Goal: Task Accomplishment & Management: Complete application form

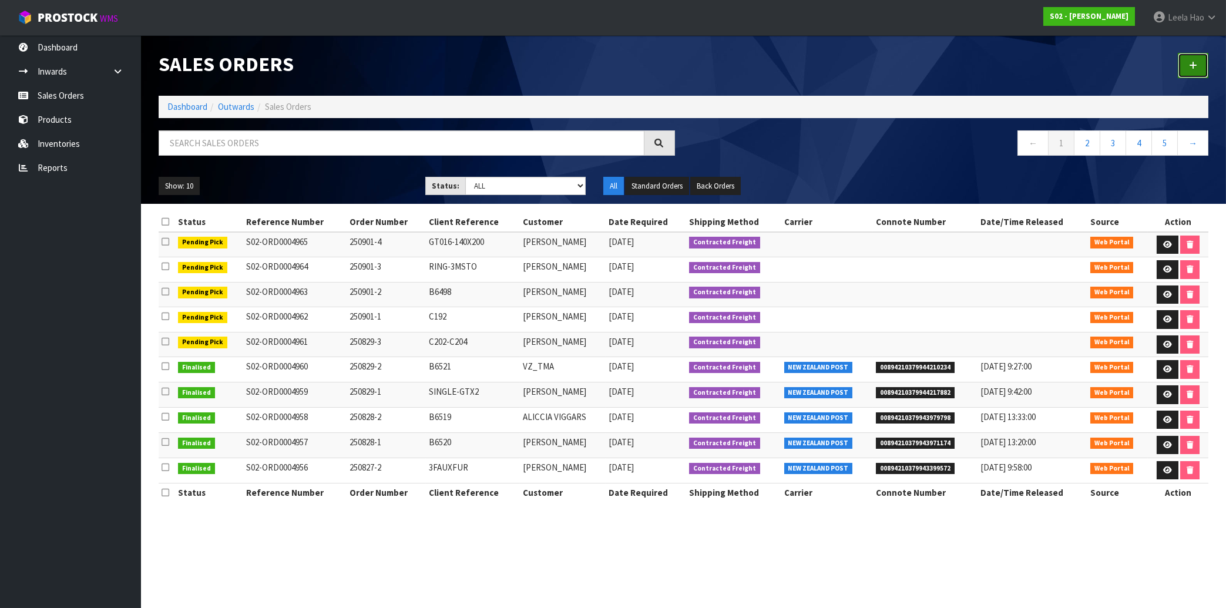
click at [1190, 66] on link at bounding box center [1193, 65] width 31 height 25
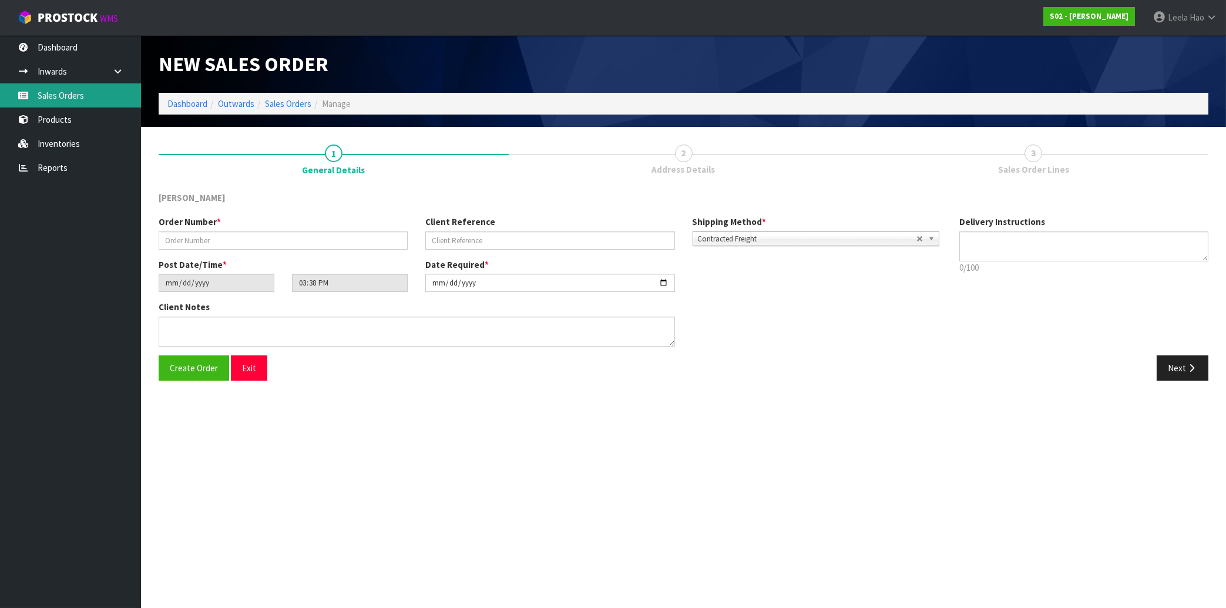
click at [68, 91] on link "Sales Orders" at bounding box center [70, 95] width 141 height 24
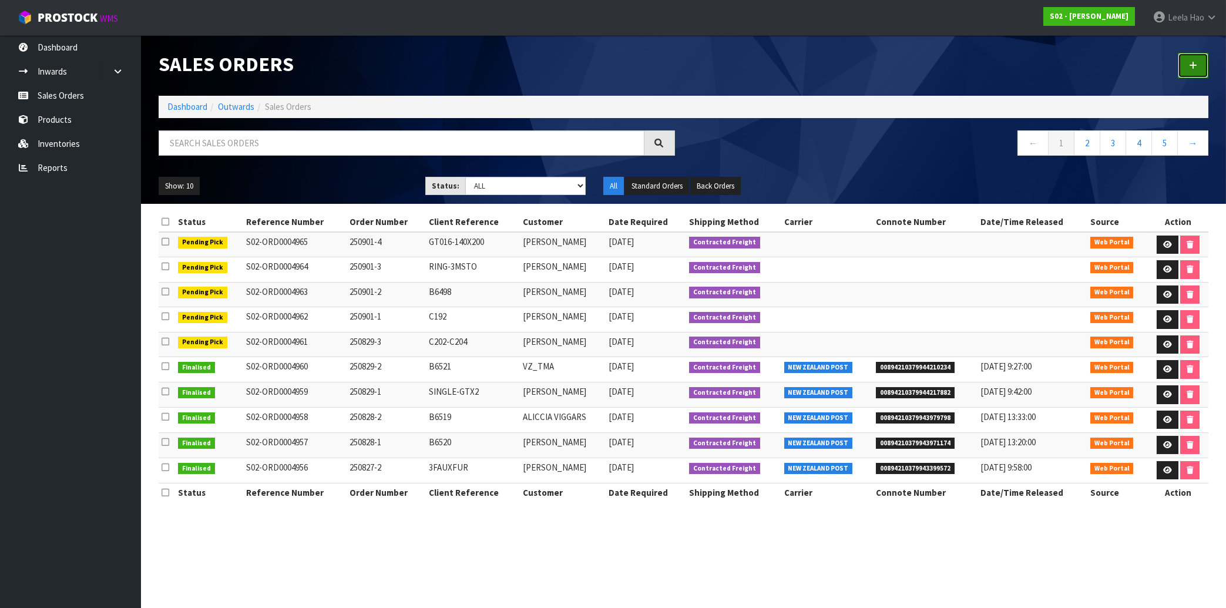
click at [1185, 69] on link at bounding box center [1193, 65] width 31 height 25
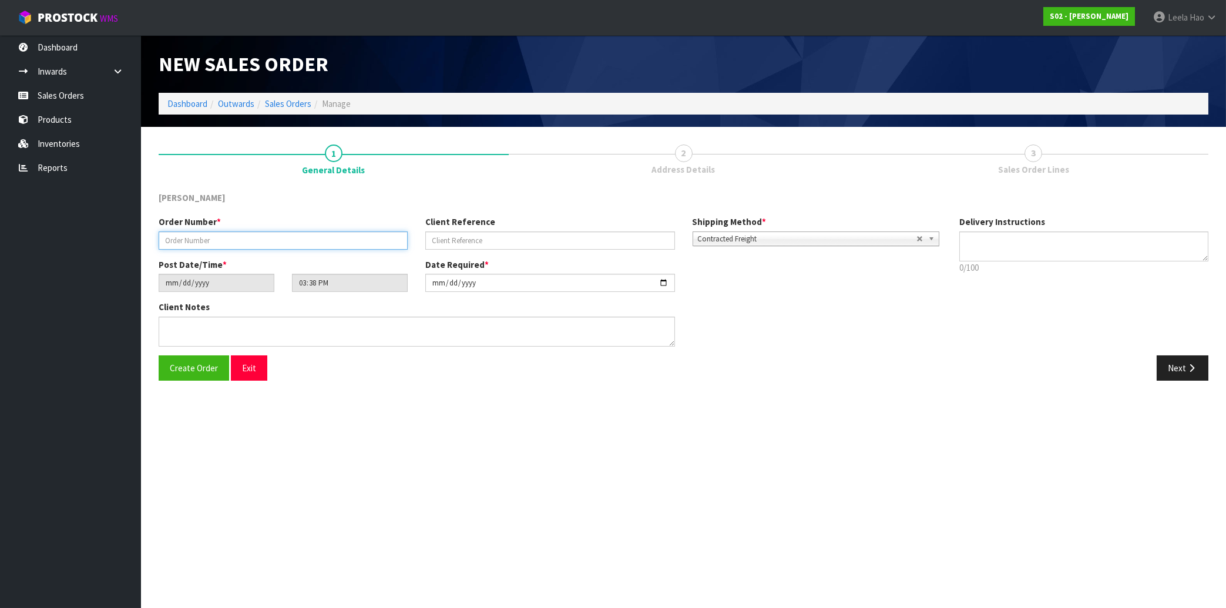
click at [304, 240] on input "text" at bounding box center [283, 240] width 249 height 18
type input "250901-5"
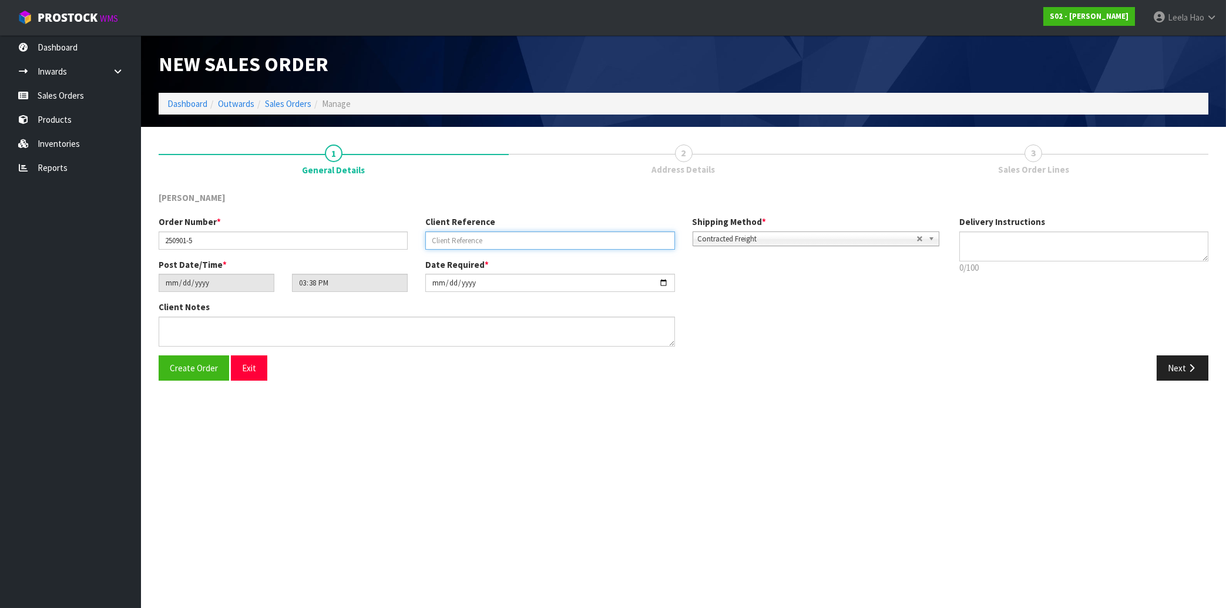
click at [496, 243] on input "text" at bounding box center [549, 240] width 249 height 18
type input "C200"
click at [1171, 367] on button "Next" at bounding box center [1183, 367] width 52 height 25
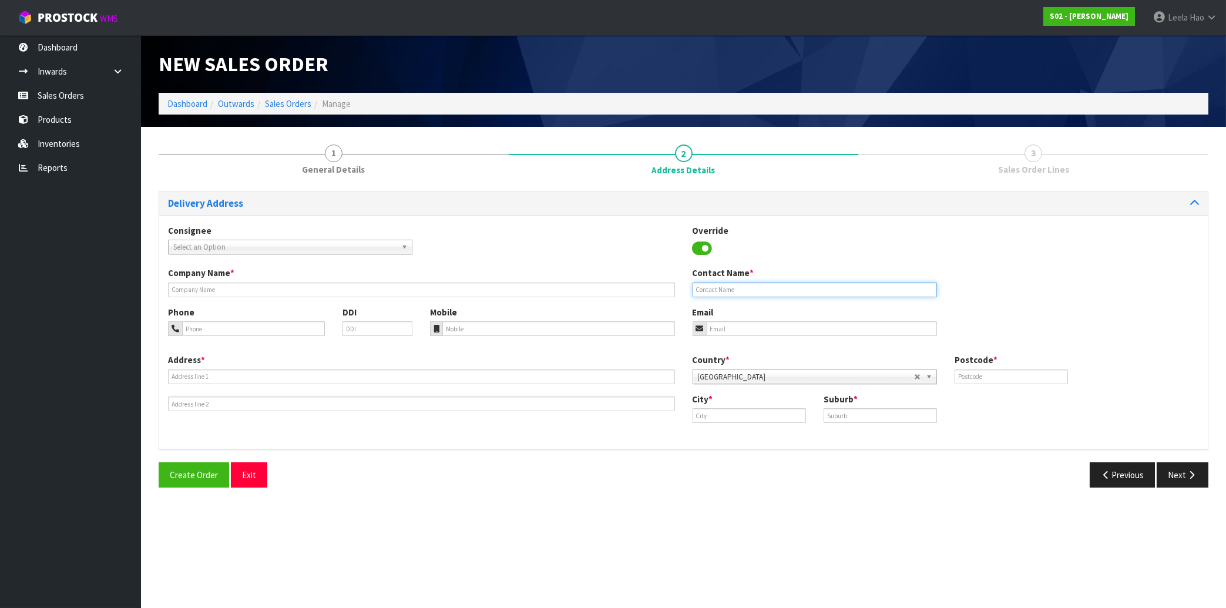
click at [834, 287] on input "text" at bounding box center [815, 290] width 244 height 15
paste input "ANEXA VETS"
type input "ANEXA VETS"
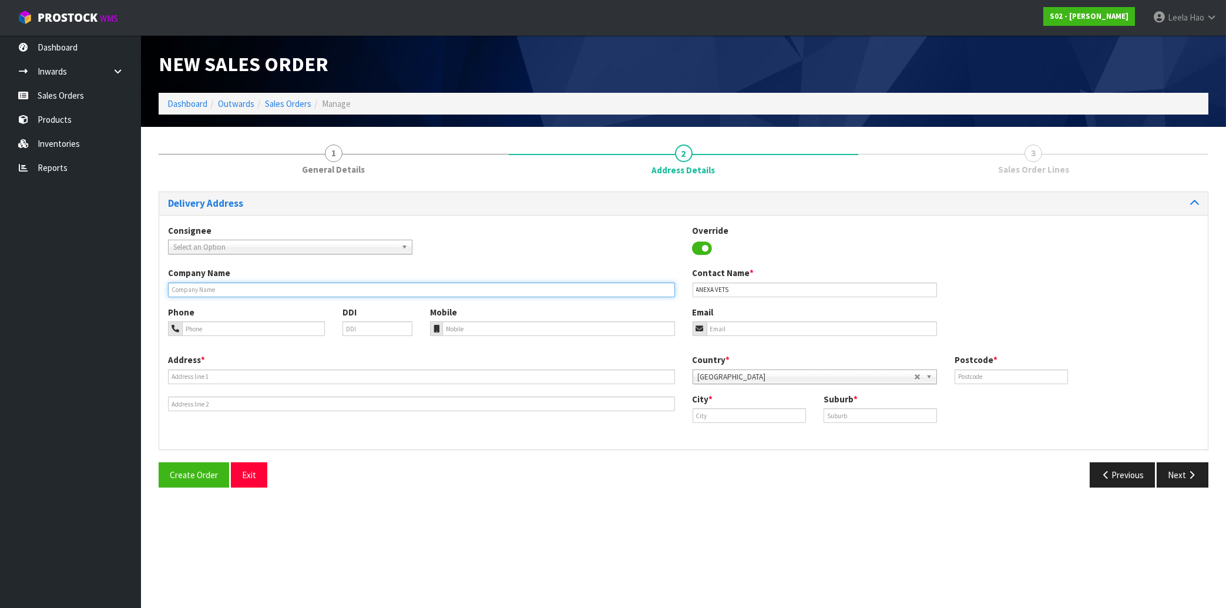
click at [277, 289] on input "text" at bounding box center [421, 290] width 507 height 15
paste input "ANEXA VETS"
type input "ANEXA VETS"
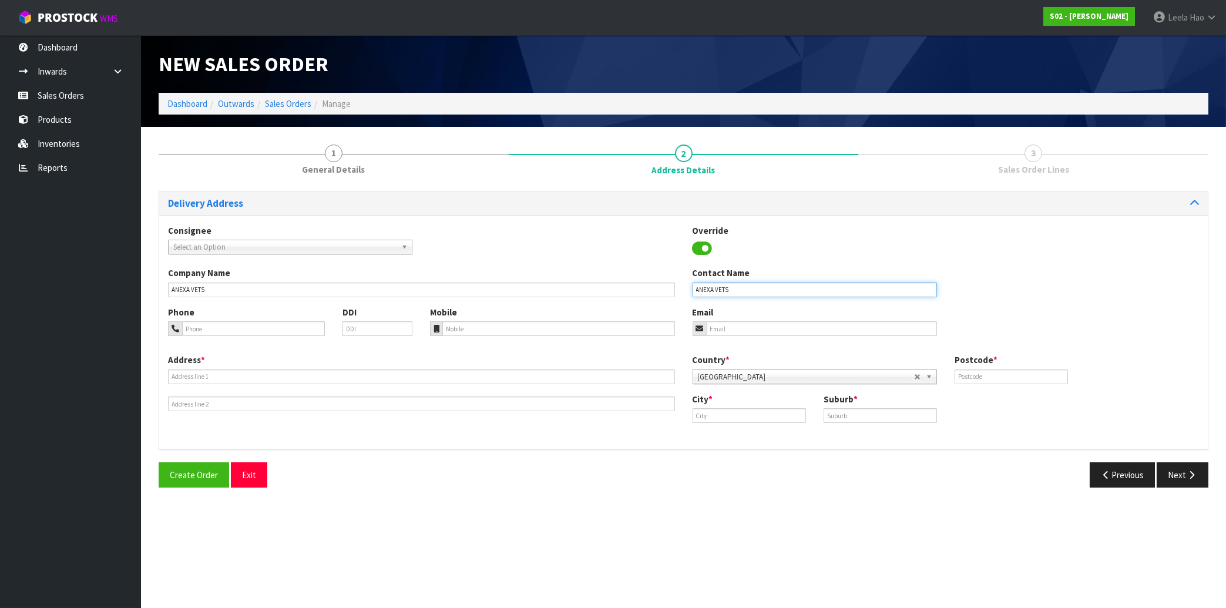
drag, startPoint x: 744, startPoint y: 291, endPoint x: 610, endPoint y: 286, distance: 134.0
click at [693, 286] on input "ANEXA VETS" at bounding box center [815, 290] width 244 height 15
paste input "[PERSON_NAME]"
type input "[PERSON_NAME]"
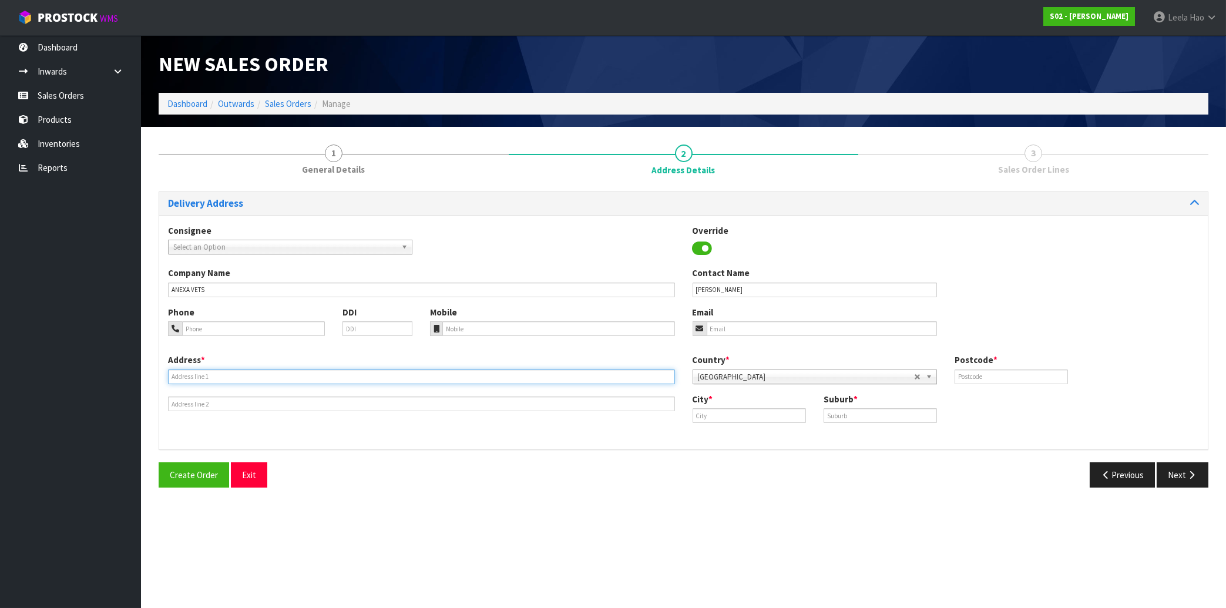
click at [343, 372] on input "text" at bounding box center [421, 377] width 507 height 15
paste input "[STREET_ADDRESS]"
type input "[STREET_ADDRESS]"
click at [904, 416] on input "text" at bounding box center [880, 415] width 113 height 15
paste input "NGATEA"
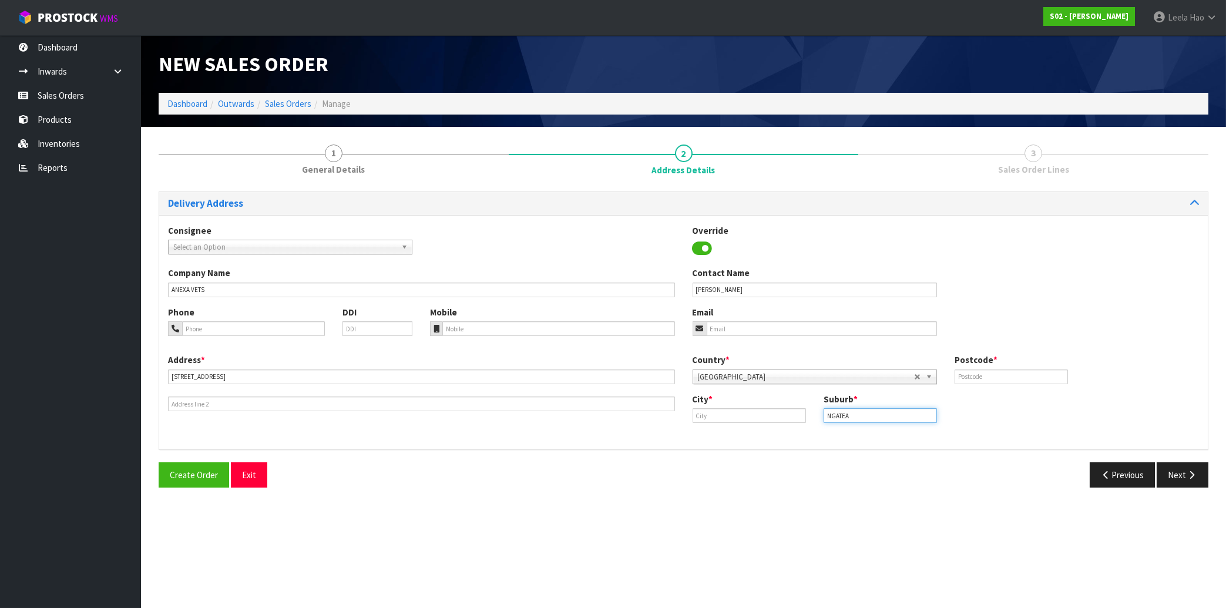
type input "NGATEA"
click at [763, 418] on input "text" at bounding box center [749, 415] width 113 height 15
paste input "Ngatea"
type input "Ngatea"
click at [1030, 372] on input "text" at bounding box center [1011, 377] width 113 height 15
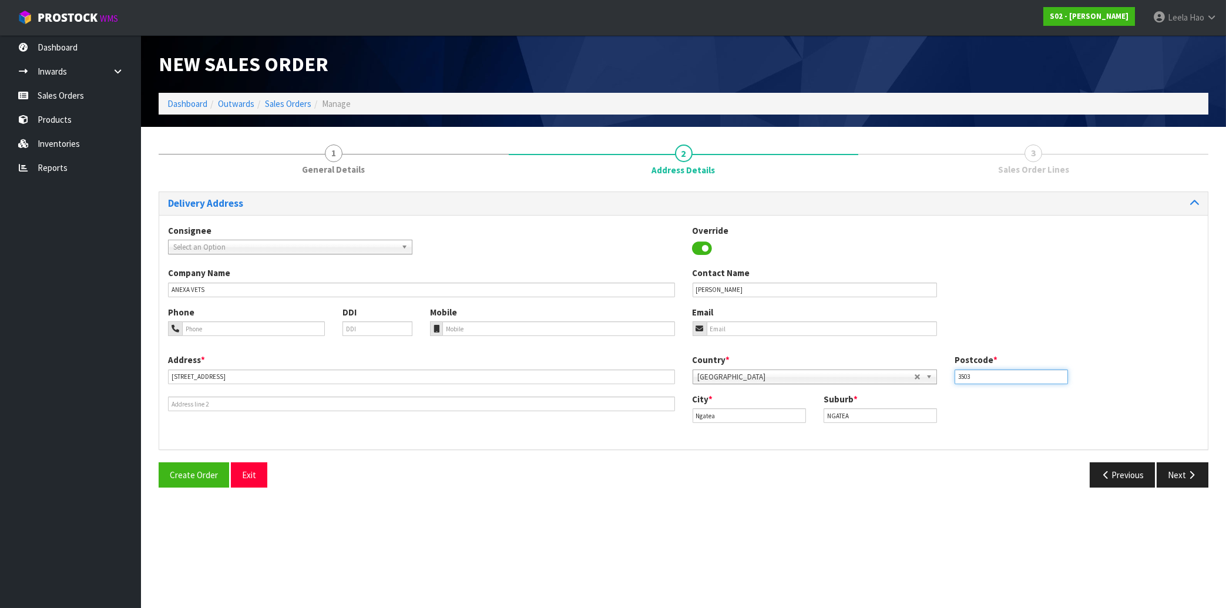
type input "3503"
click at [794, 332] on input "email" at bounding box center [822, 328] width 230 height 15
paste input "[EMAIL_ADDRESS][DOMAIN_NAME]"
type input "[EMAIL_ADDRESS][DOMAIN_NAME]"
click at [1188, 475] on icon "button" at bounding box center [1191, 475] width 11 height 9
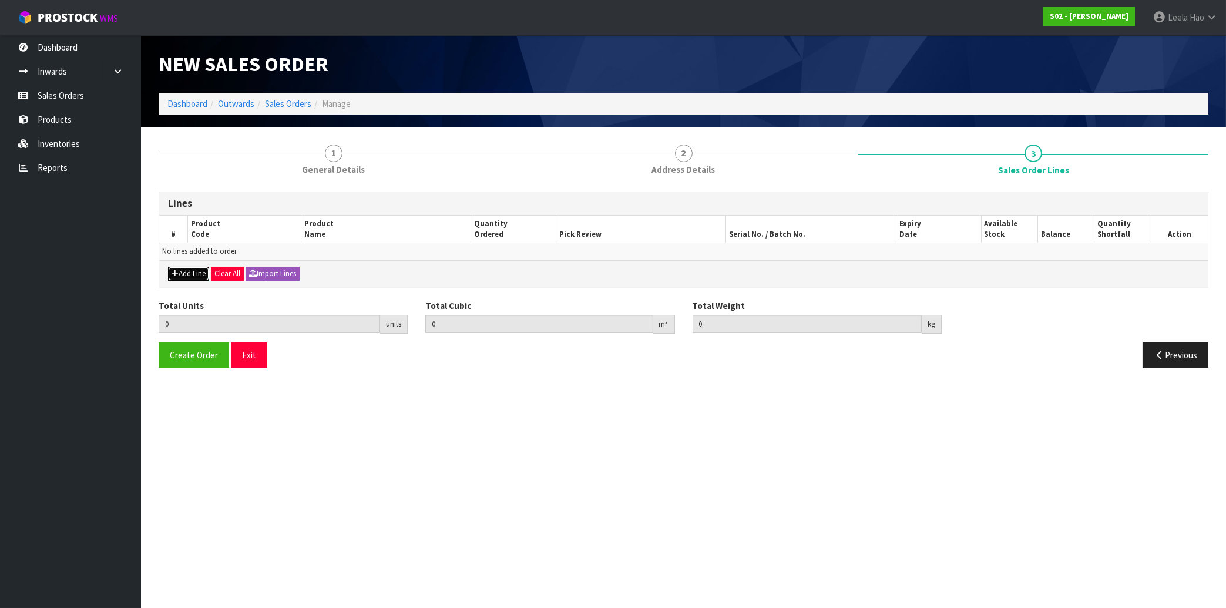
click at [196, 271] on button "Add Line" at bounding box center [188, 274] width 41 height 14
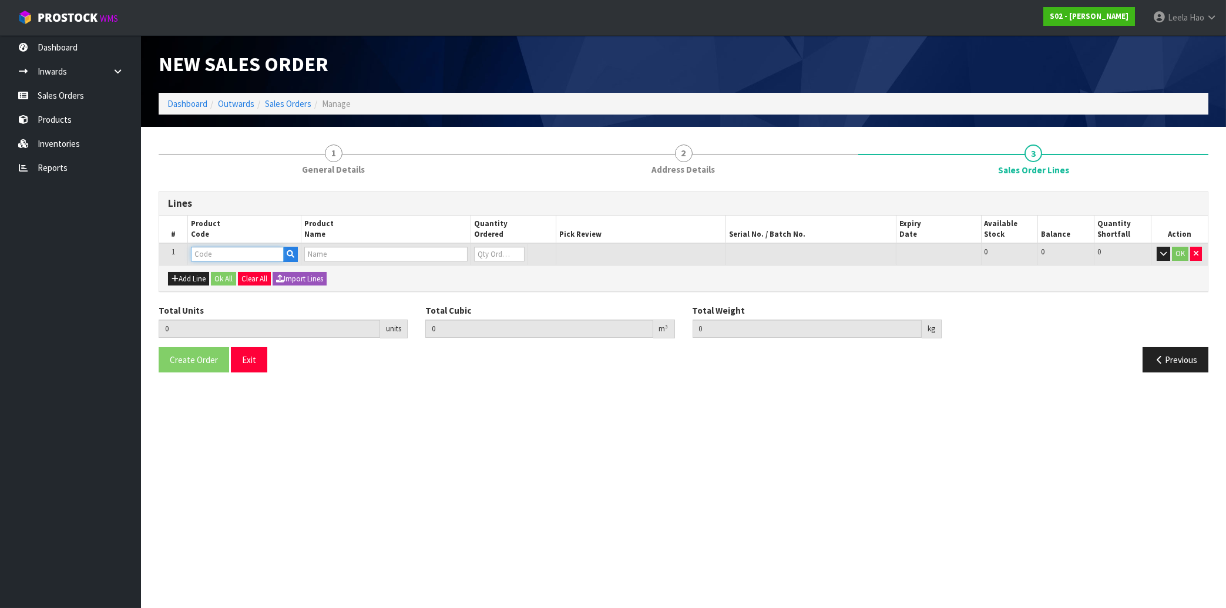
click at [224, 255] on input "text" at bounding box center [237, 254] width 93 height 15
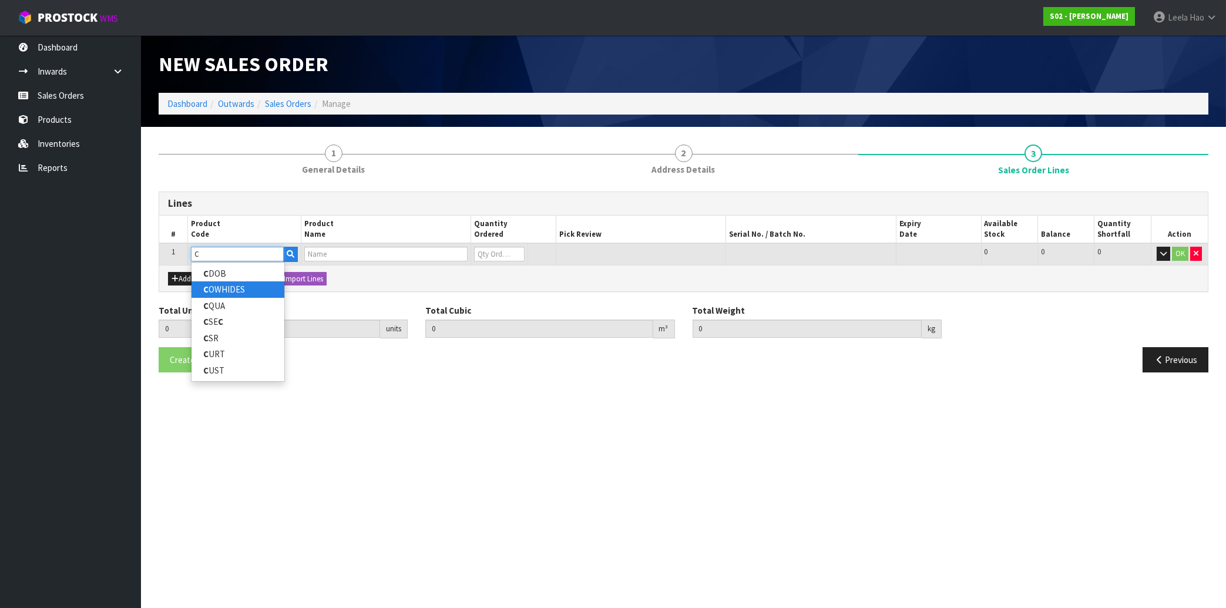
type input "C"
click at [250, 289] on link "C OWHIDES" at bounding box center [238, 289] width 93 height 16
type input "COWHIDES"
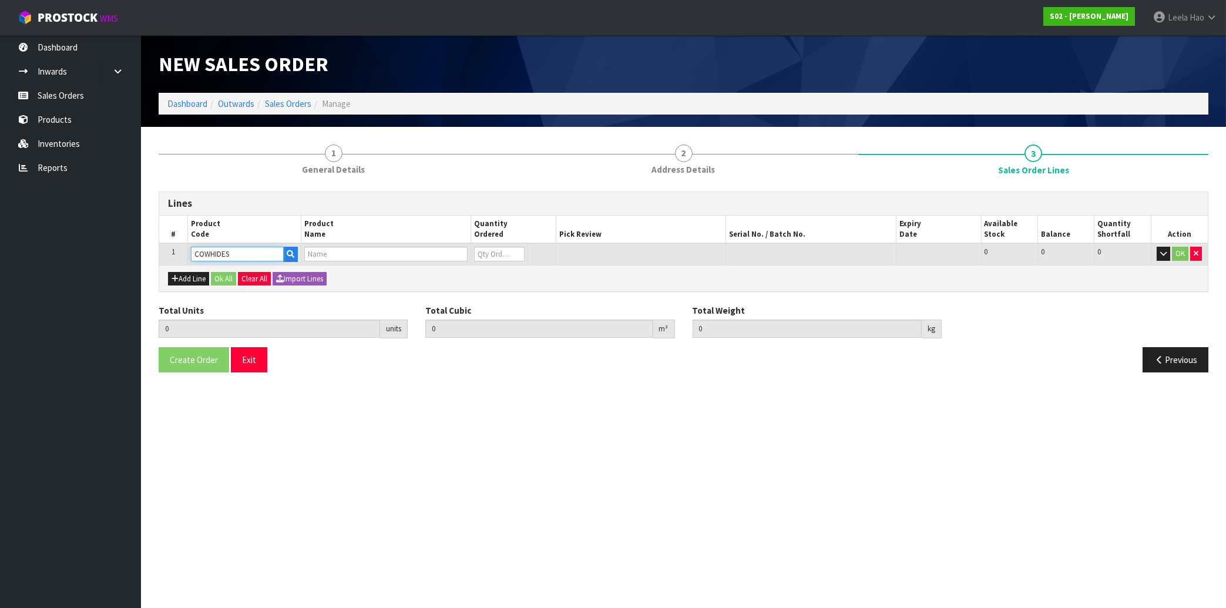
type input "0.000000"
type input "0.000"
type input "COWHIDES"
type input "0"
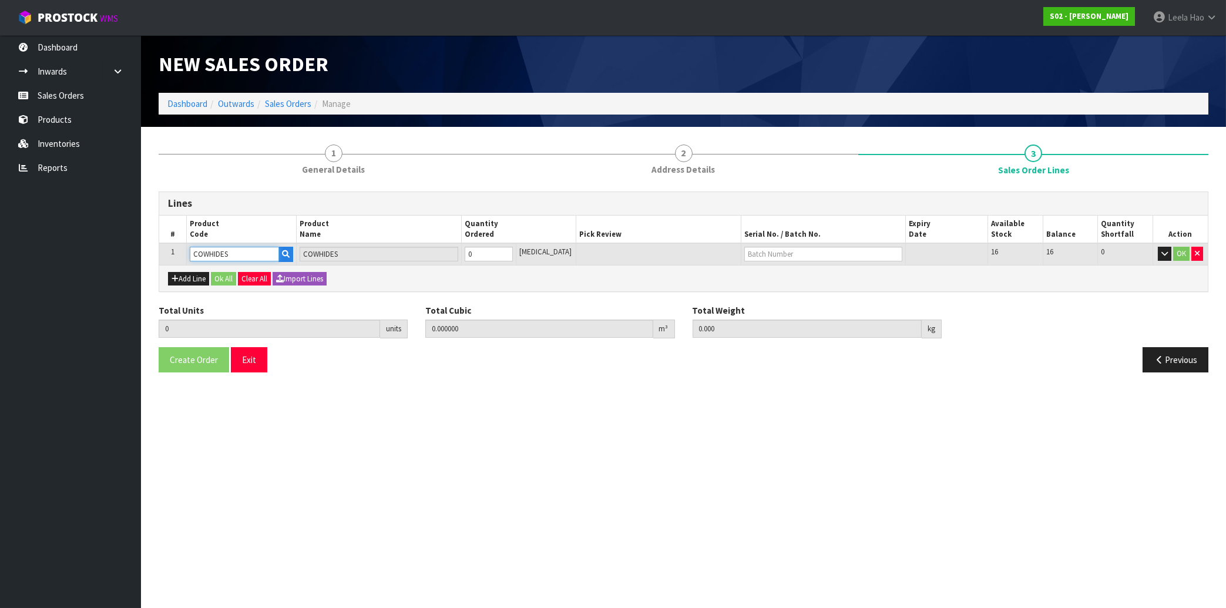
type input "1"
type input "0.005346"
type input "1.42"
type input "1"
click at [513, 250] on input "1" at bounding box center [489, 254] width 48 height 15
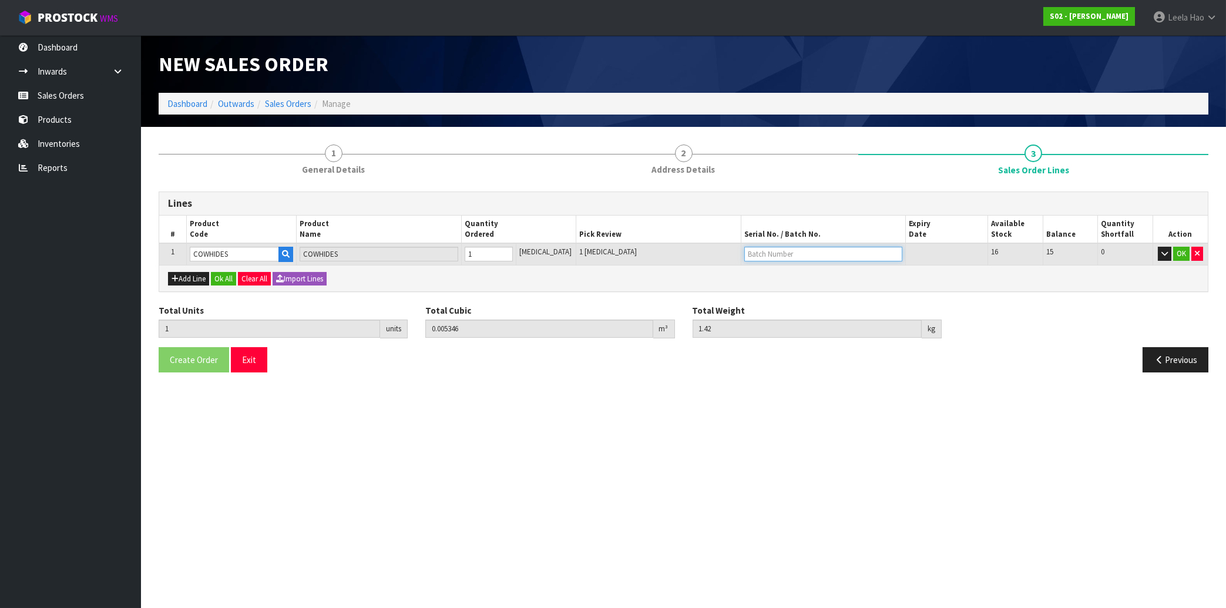
click at [751, 256] on input "text" at bounding box center [823, 254] width 158 height 15
type input "C200"
click at [1180, 256] on button "OK" at bounding box center [1181, 254] width 16 height 14
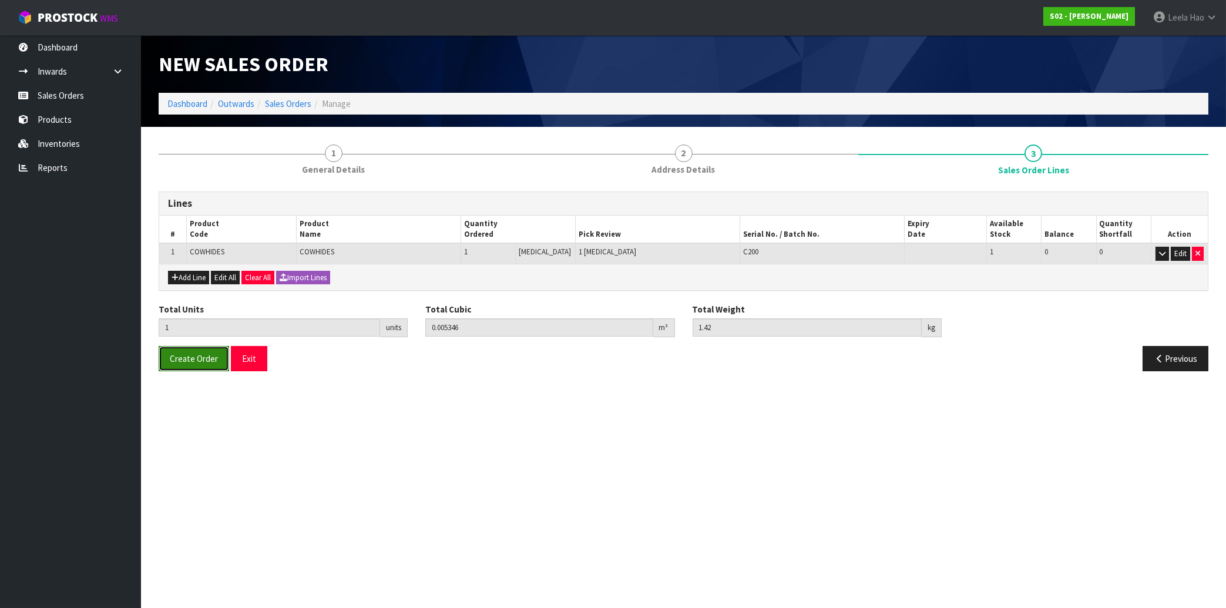
click at [200, 366] on button "Create Order" at bounding box center [194, 358] width 70 height 25
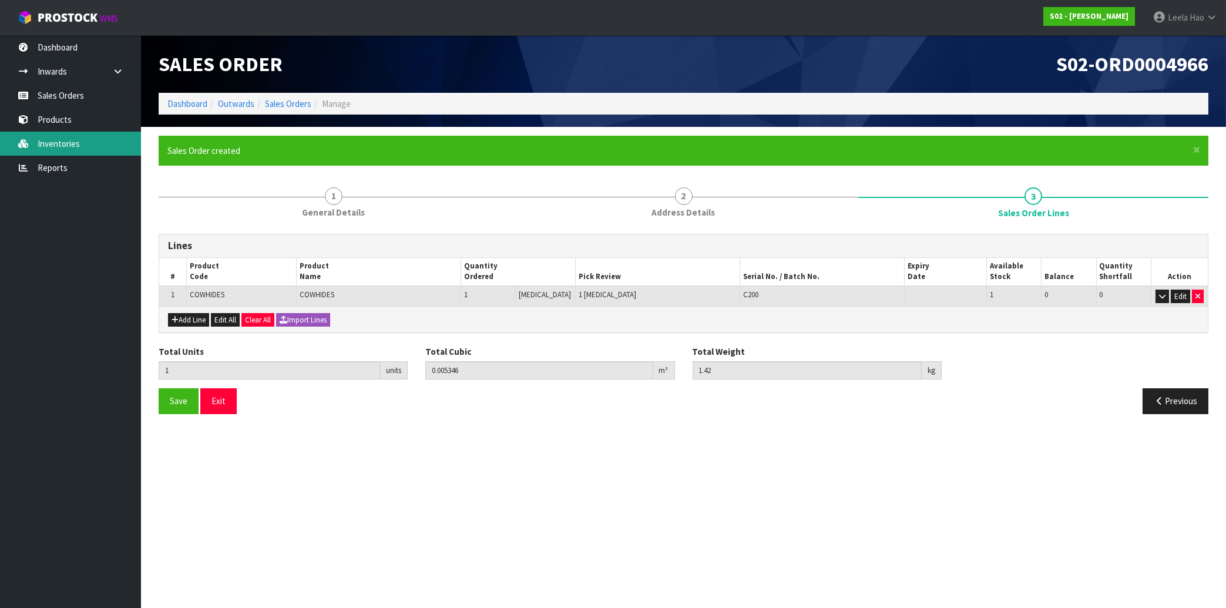
click at [60, 142] on link "Inventories" at bounding box center [70, 144] width 141 height 24
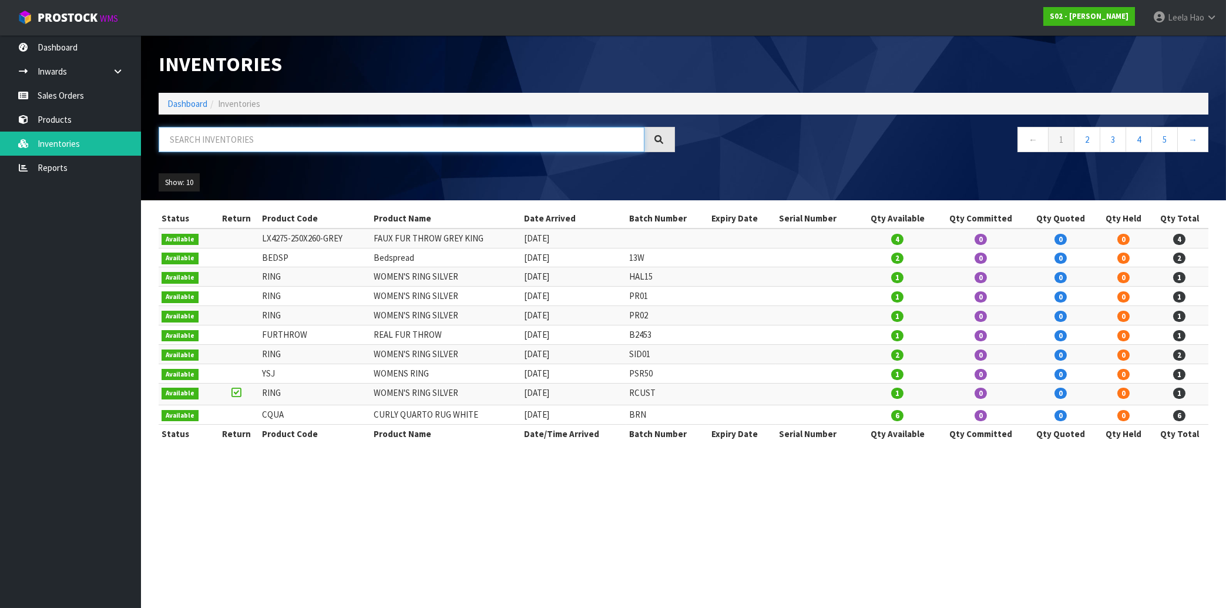
click at [219, 139] on input "text" at bounding box center [402, 139] width 486 height 25
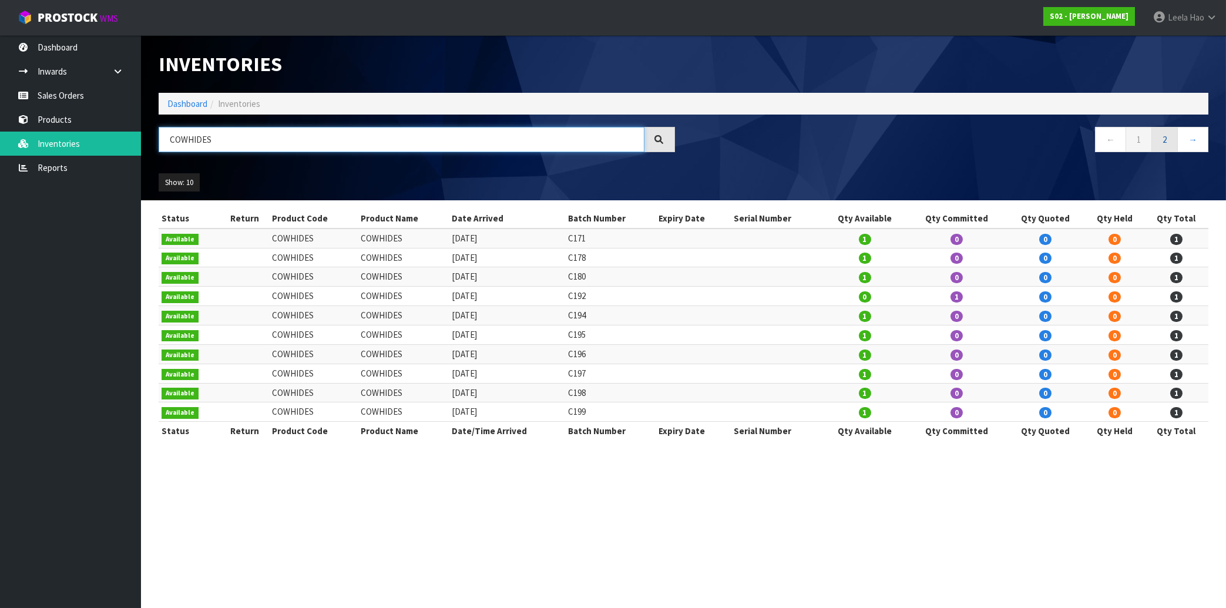
type input "COWHIDES"
click at [1166, 145] on link "2" at bounding box center [1164, 139] width 26 height 25
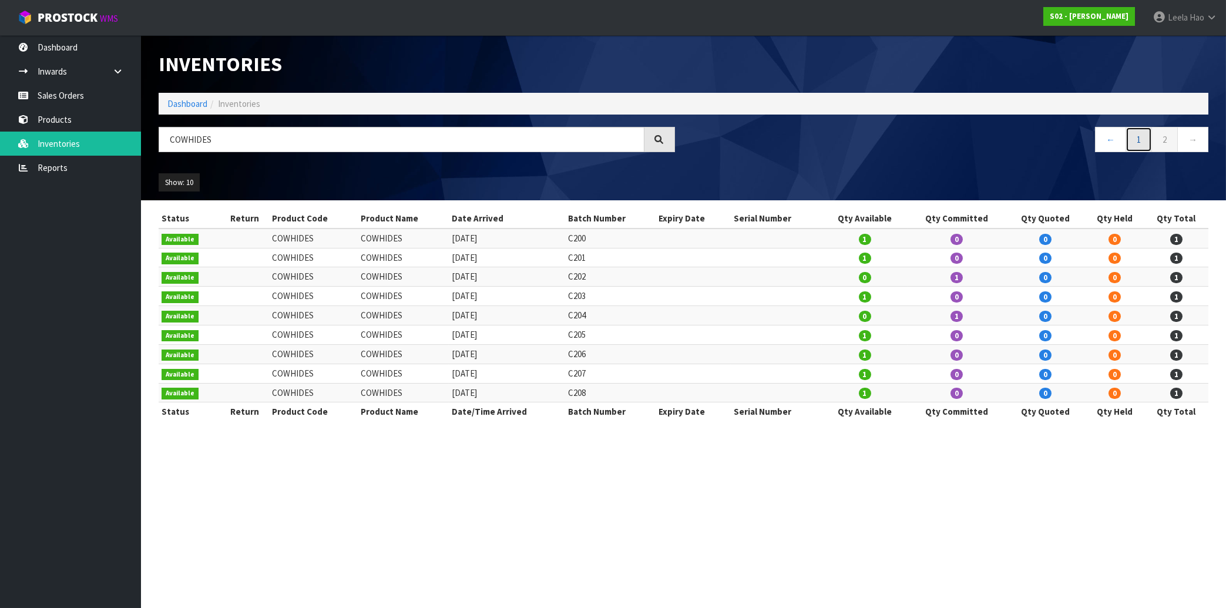
click at [1135, 143] on link "1" at bounding box center [1139, 139] width 26 height 25
